Goal: Navigation & Orientation: Find specific page/section

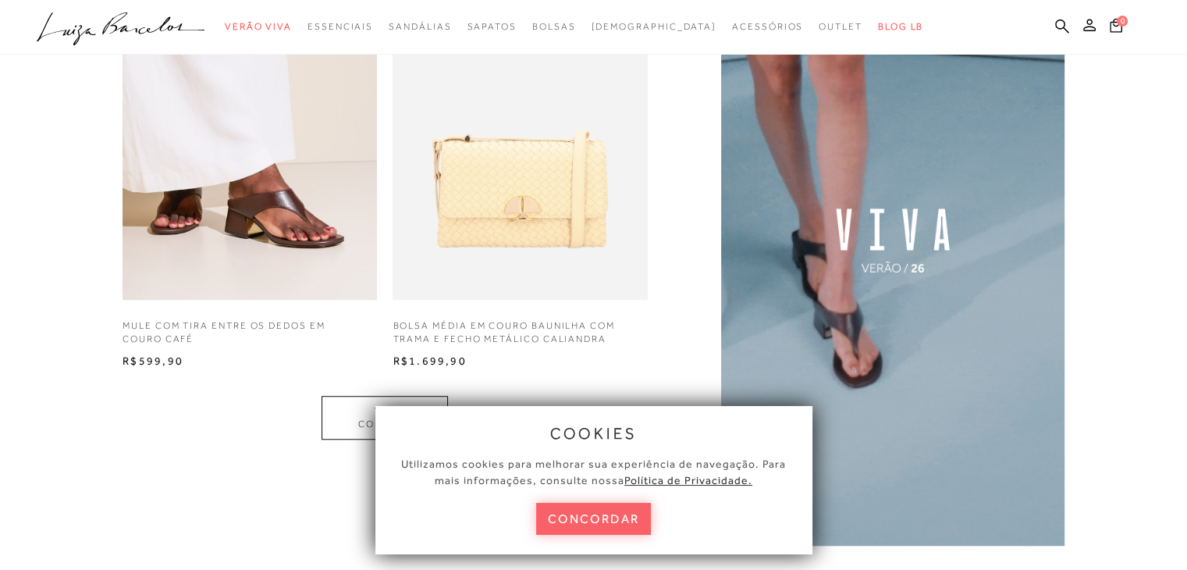
scroll to position [1170, 0]
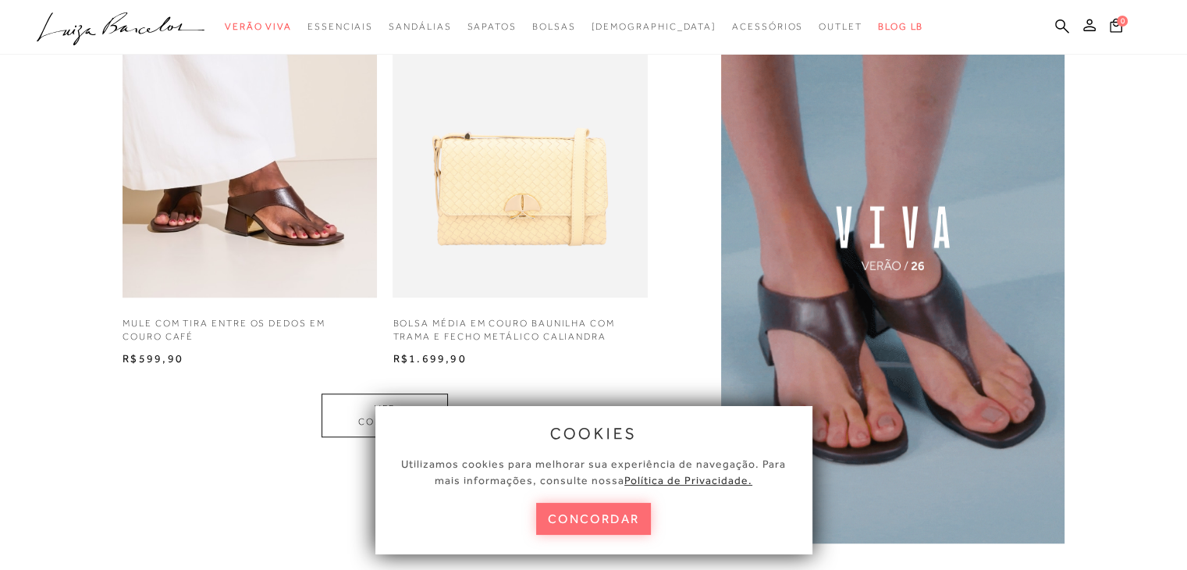
click at [619, 524] on button "concordar" at bounding box center [593, 518] width 115 height 32
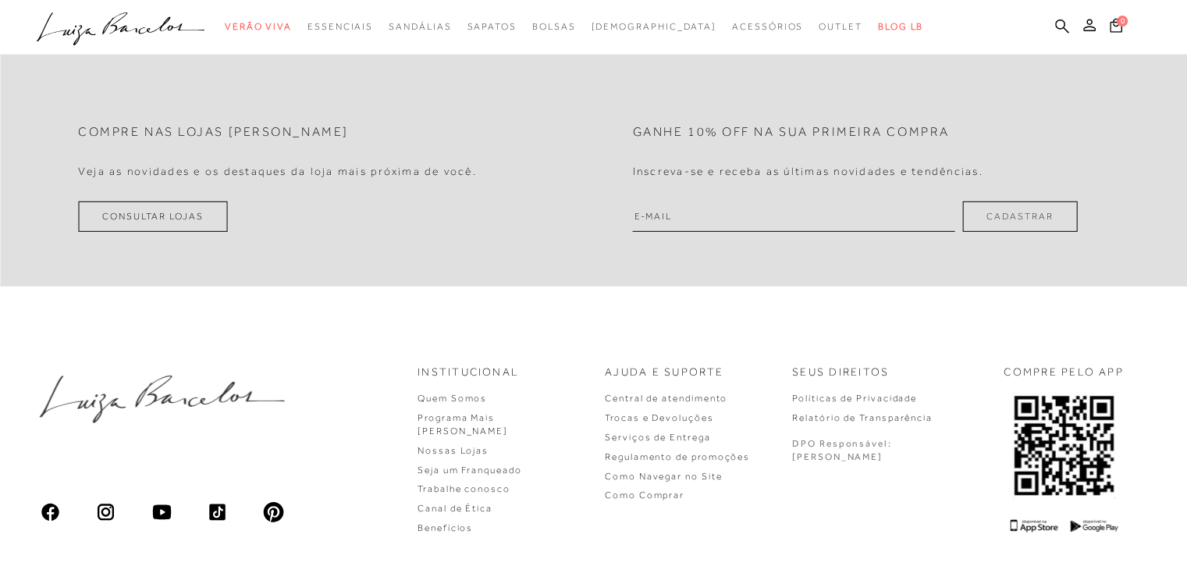
scroll to position [4681, 0]
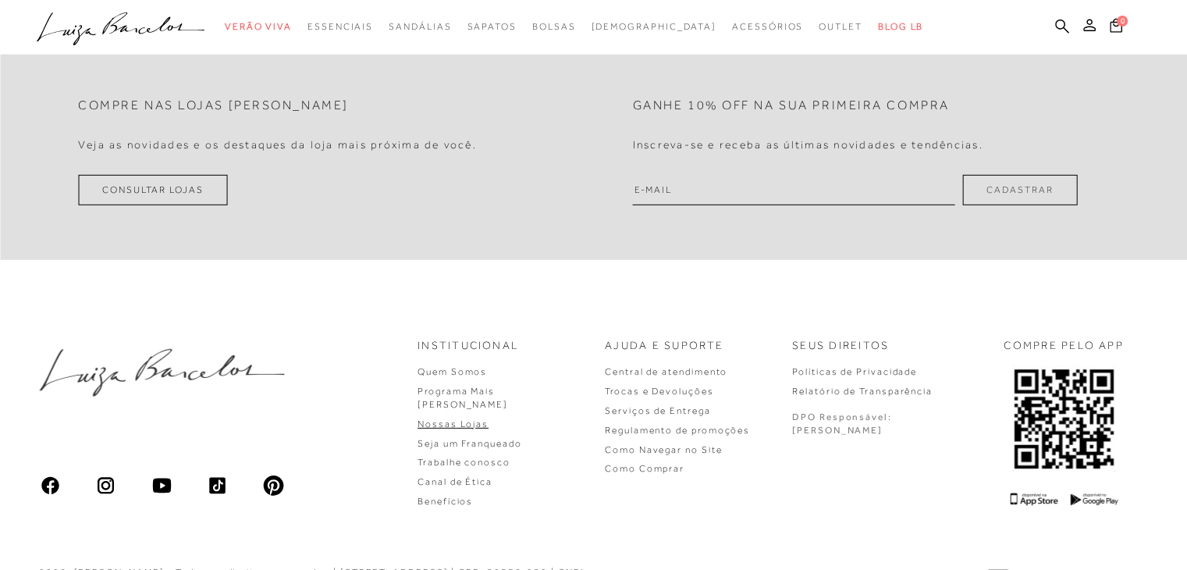
click at [488, 418] on link "Nossas Lojas" at bounding box center [452, 423] width 71 height 11
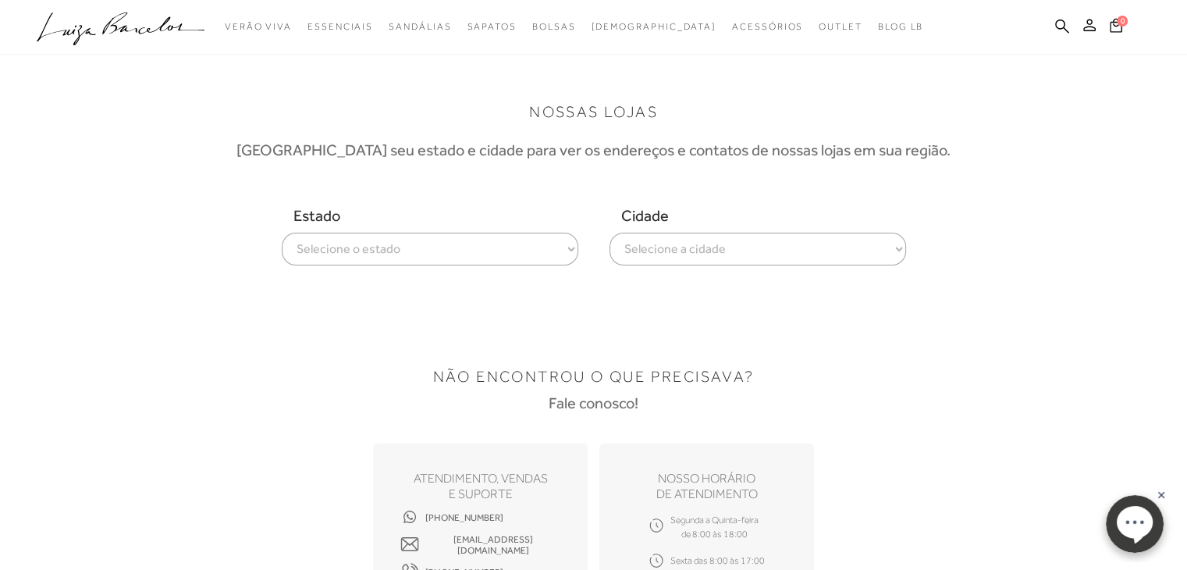
click at [568, 245] on select "Selecione o estado [GEOGRAPHIC_DATA] [GEOGRAPHIC_DATA] [GEOGRAPHIC_DATA] [GEOGR…" at bounding box center [430, 248] width 296 height 33
select select
click at [282, 232] on select "Selecione o estado [GEOGRAPHIC_DATA] [GEOGRAPHIC_DATA] [GEOGRAPHIC_DATA] [GEOGR…" at bounding box center [430, 248] width 296 height 33
click at [897, 249] on select "Selecione a cidade ver todas Americana Araraquara [PERSON_NAME][GEOGRAPHIC_DATA…" at bounding box center [757, 248] width 296 height 33
select select "Campinas"
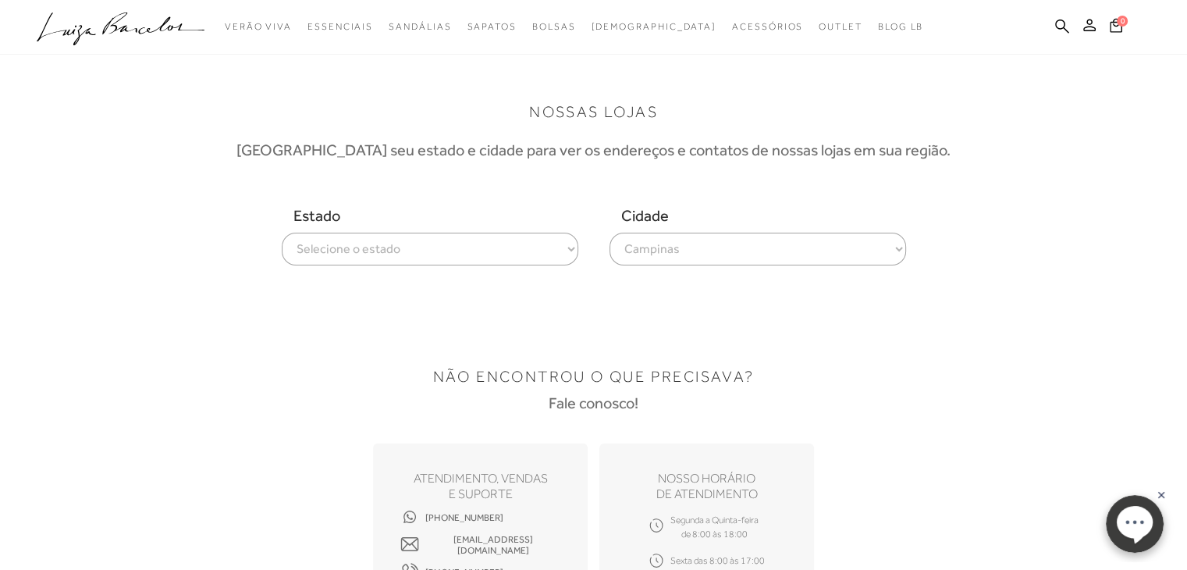
click at [609, 232] on select "Selecione a cidade ver todas Americana Araraquara [PERSON_NAME][GEOGRAPHIC_DATA…" at bounding box center [757, 248] width 296 height 33
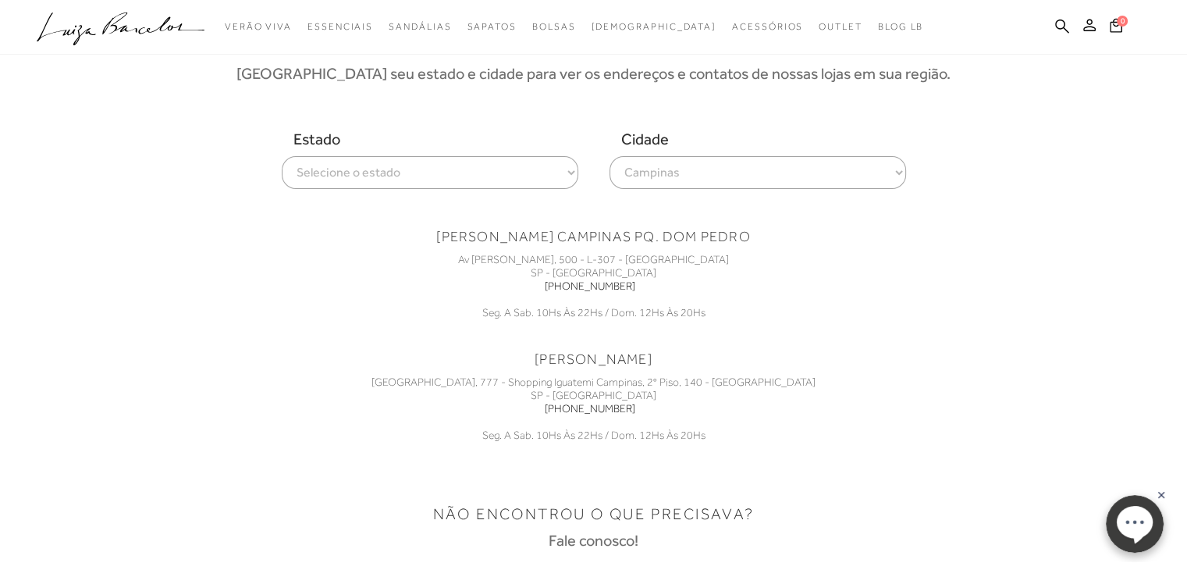
scroll to position [78, 0]
